Goal: Check status: Check status

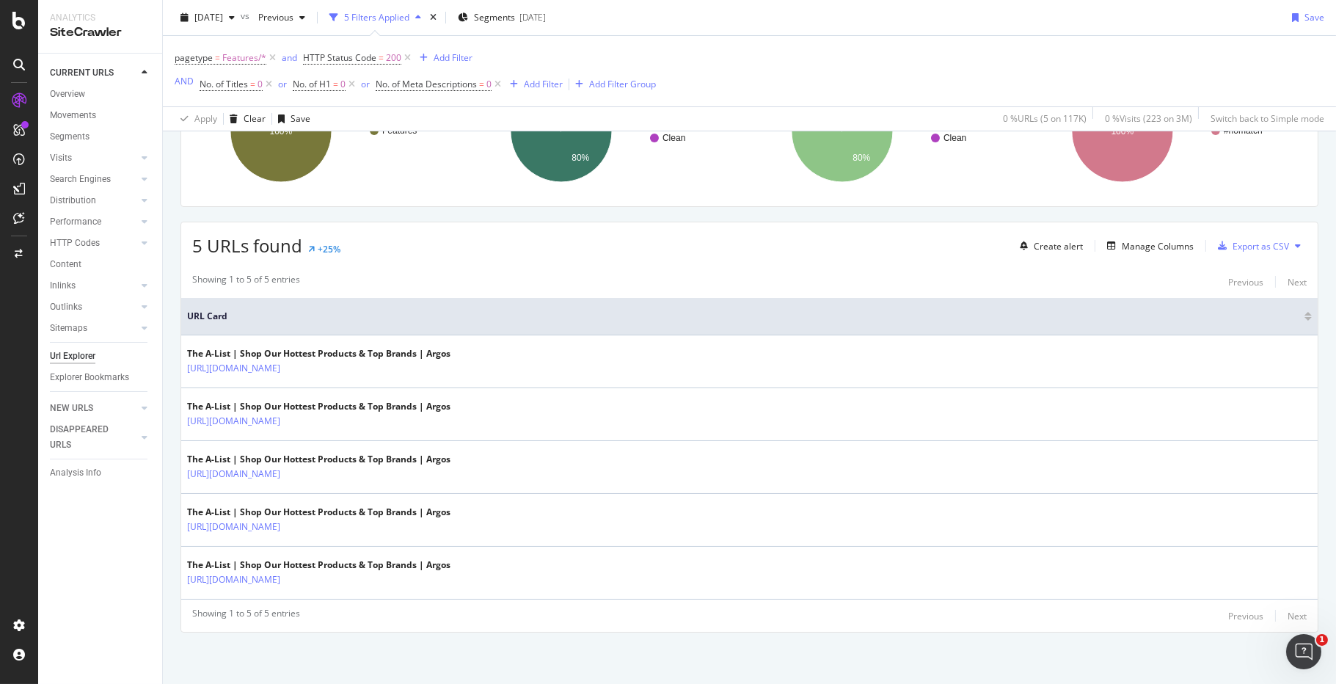
scroll to position [268, 0]
click at [223, 15] on span "[DATE]" at bounding box center [208, 17] width 29 height 12
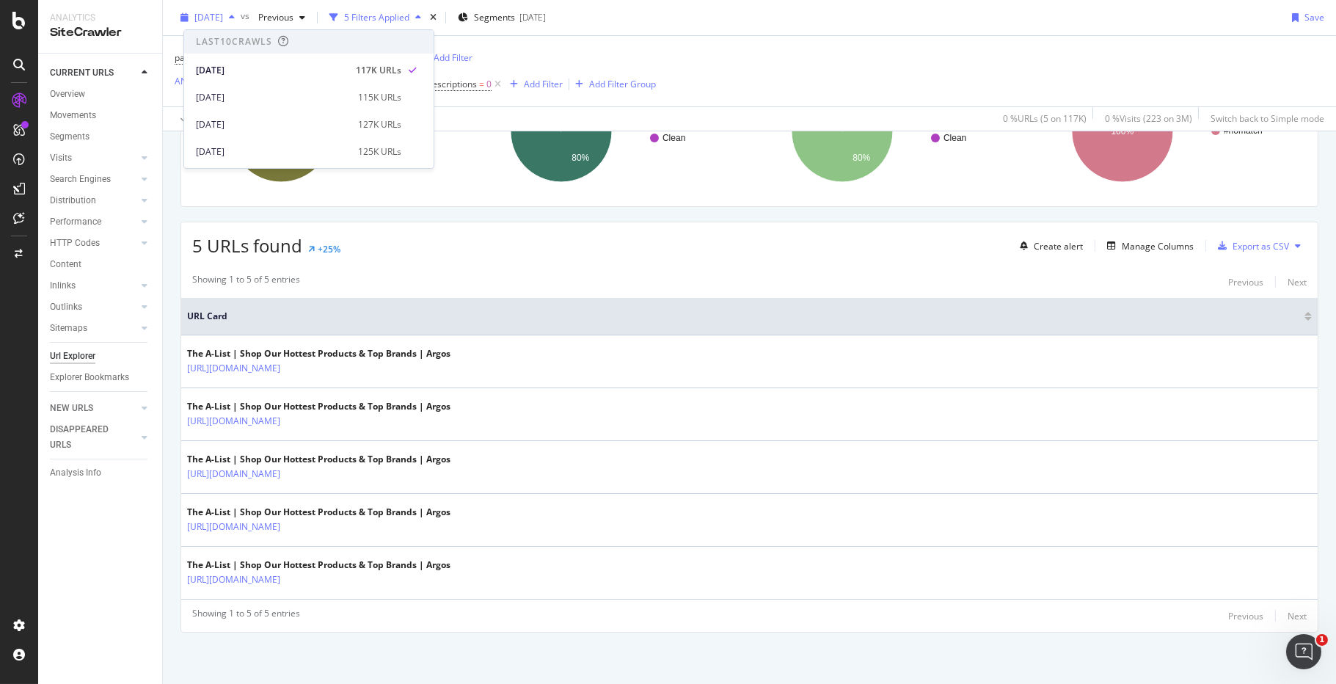
click at [223, 15] on span "[DATE]" at bounding box center [208, 17] width 29 height 12
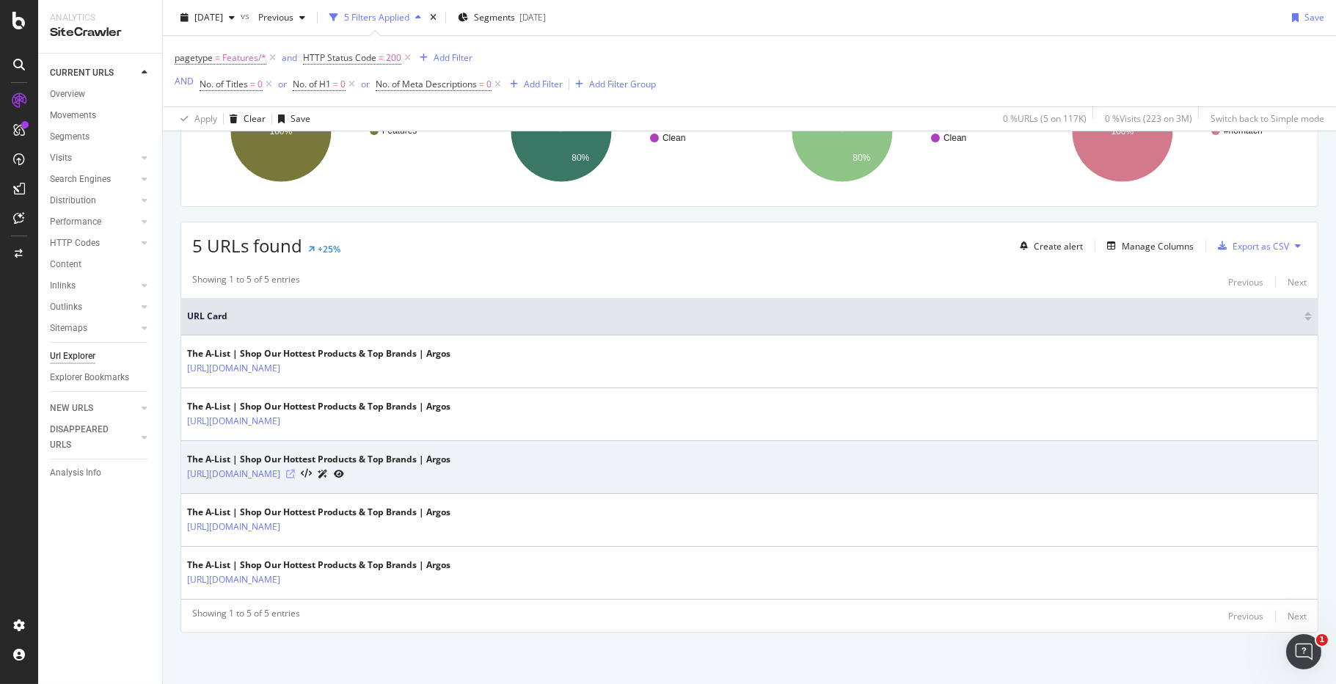
click at [295, 476] on icon at bounding box center [290, 474] width 9 height 9
click at [295, 470] on icon at bounding box center [290, 474] width 9 height 9
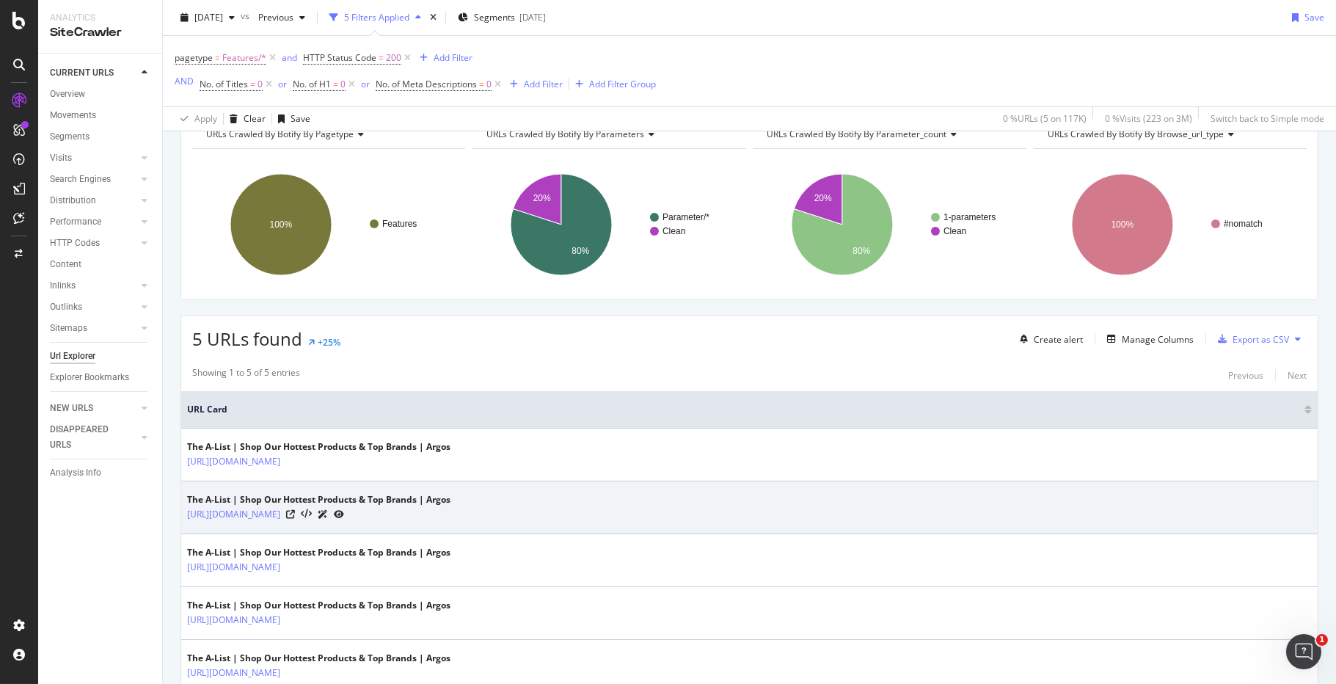
scroll to position [0, 0]
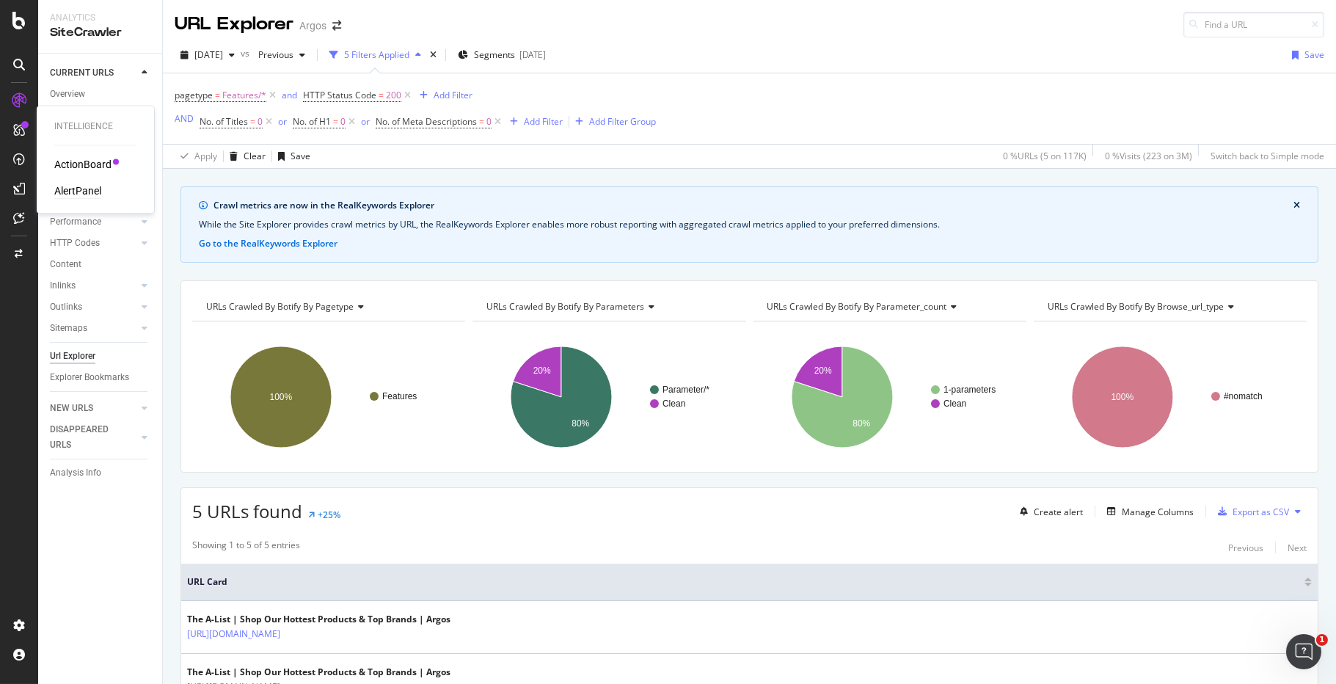
click at [92, 194] on div "AlertPanel" at bounding box center [77, 191] width 47 height 15
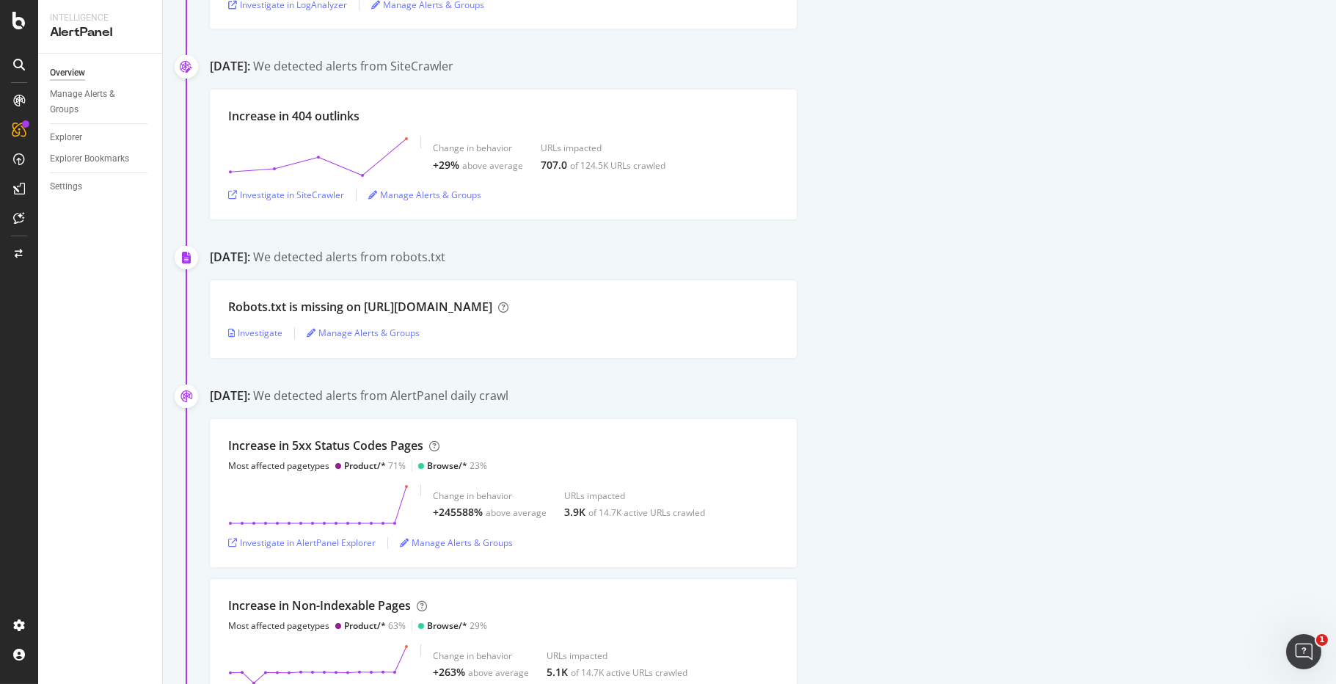
scroll to position [1468, 0]
